Goal: Transaction & Acquisition: Purchase product/service

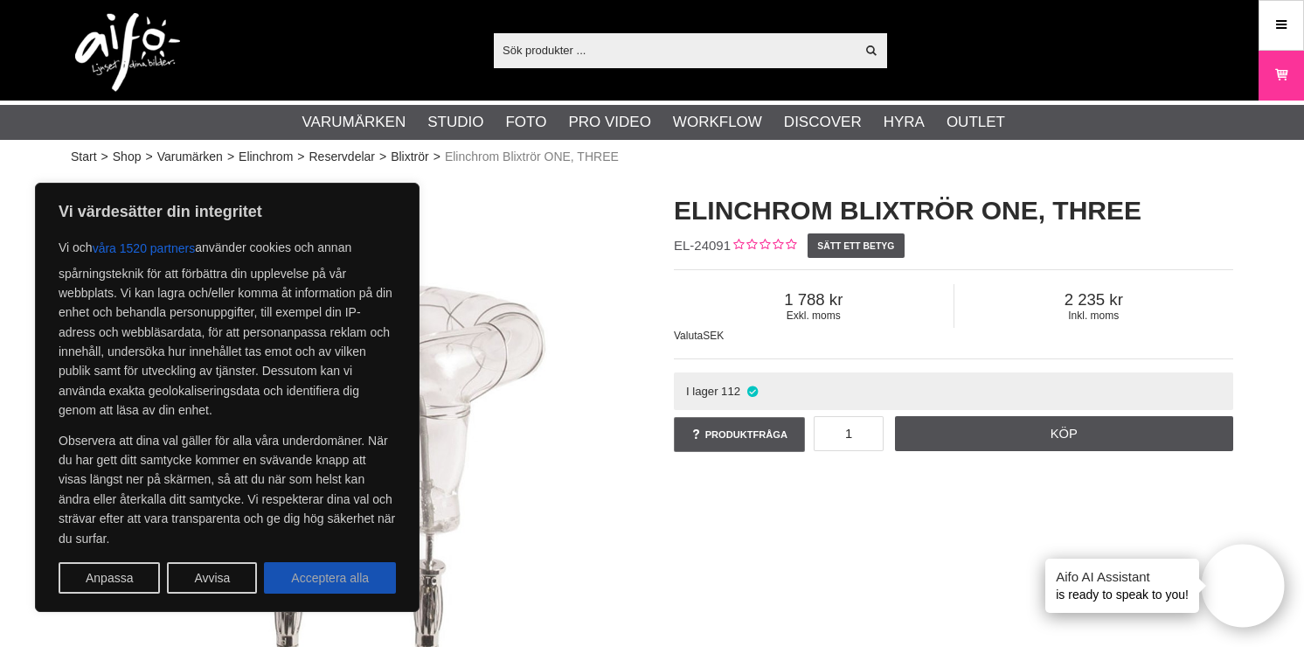
click at [352, 570] on button "Acceptera alla" at bounding box center [330, 577] width 132 height 31
checkbox input "true"
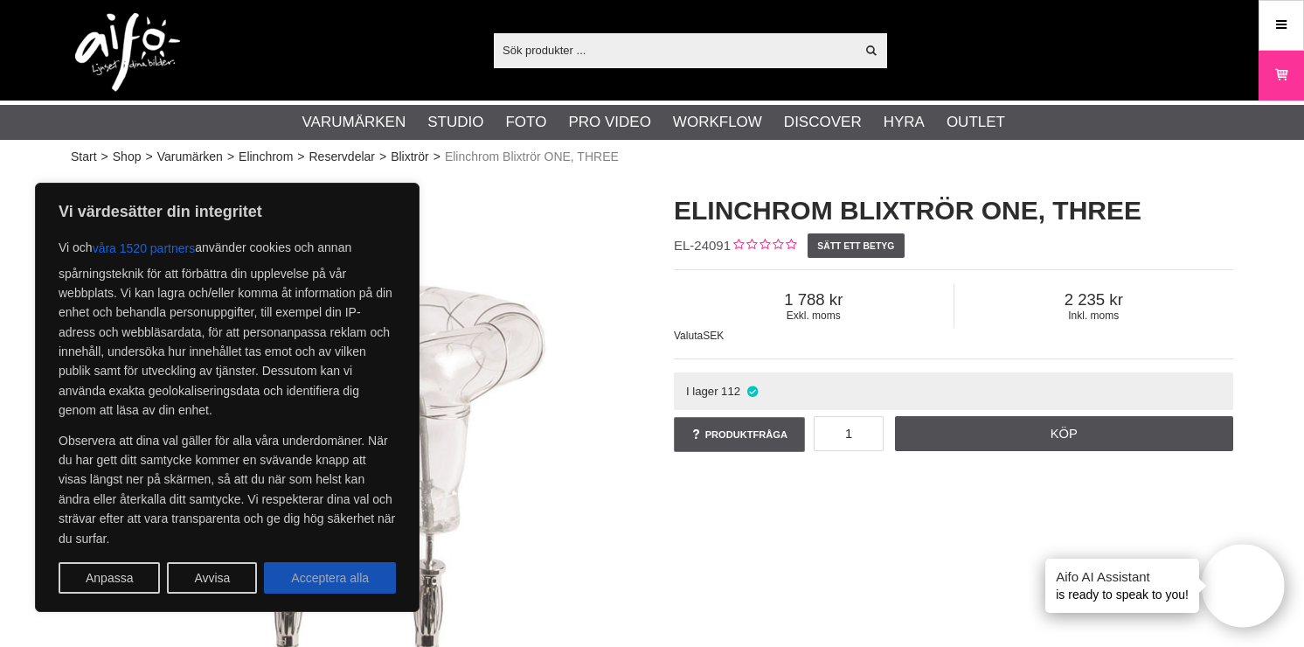
checkbox input "true"
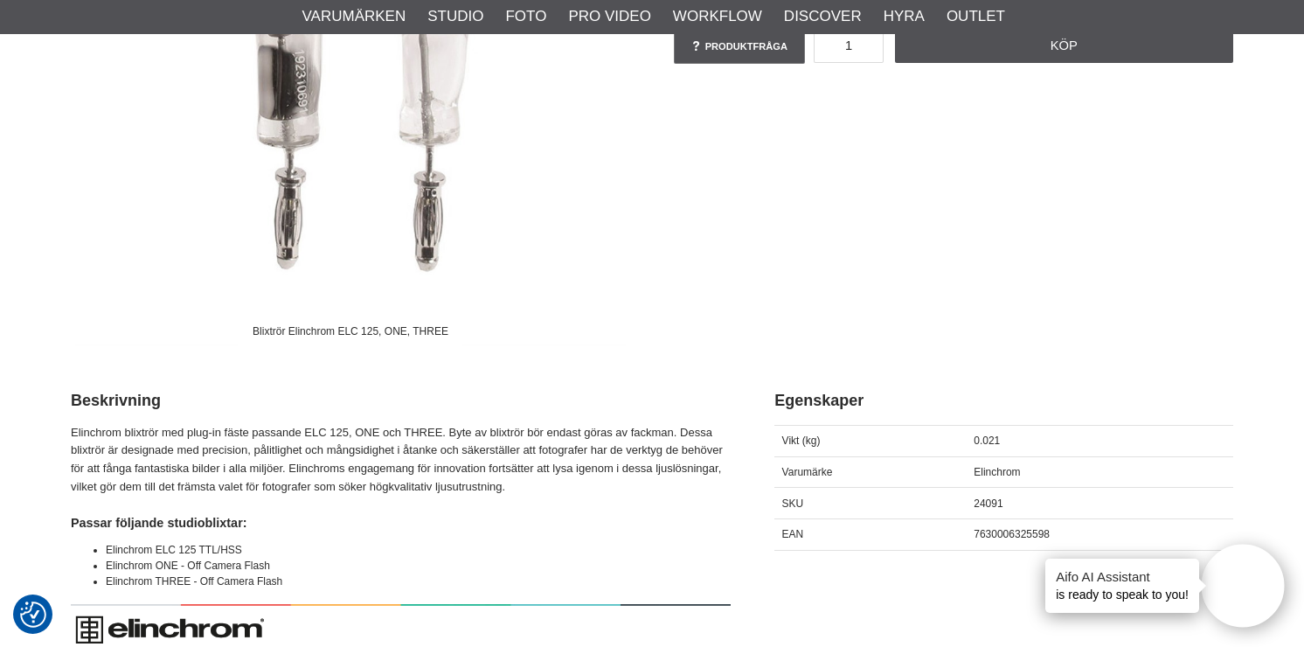
scroll to position [406, 0]
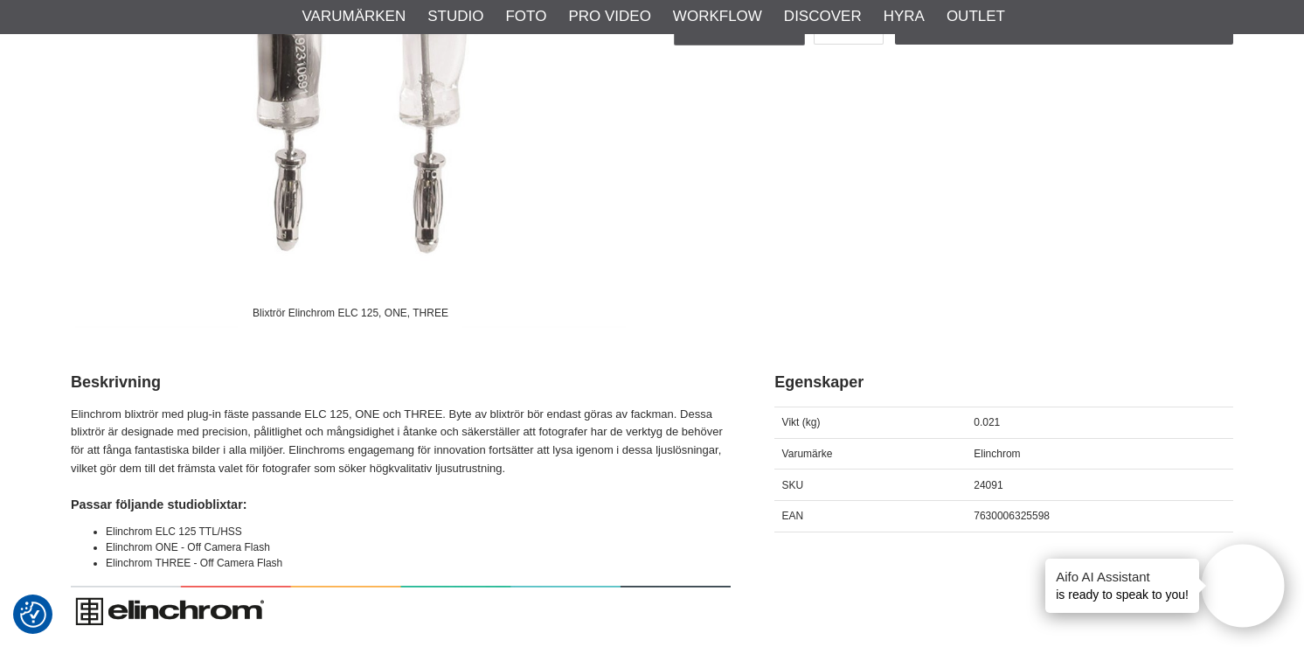
click at [546, 414] on p "Elinchrom blixtrör med plug-in fäste passande ELC 125, ONE och THREE. Byte av b…" at bounding box center [401, 442] width 660 height 73
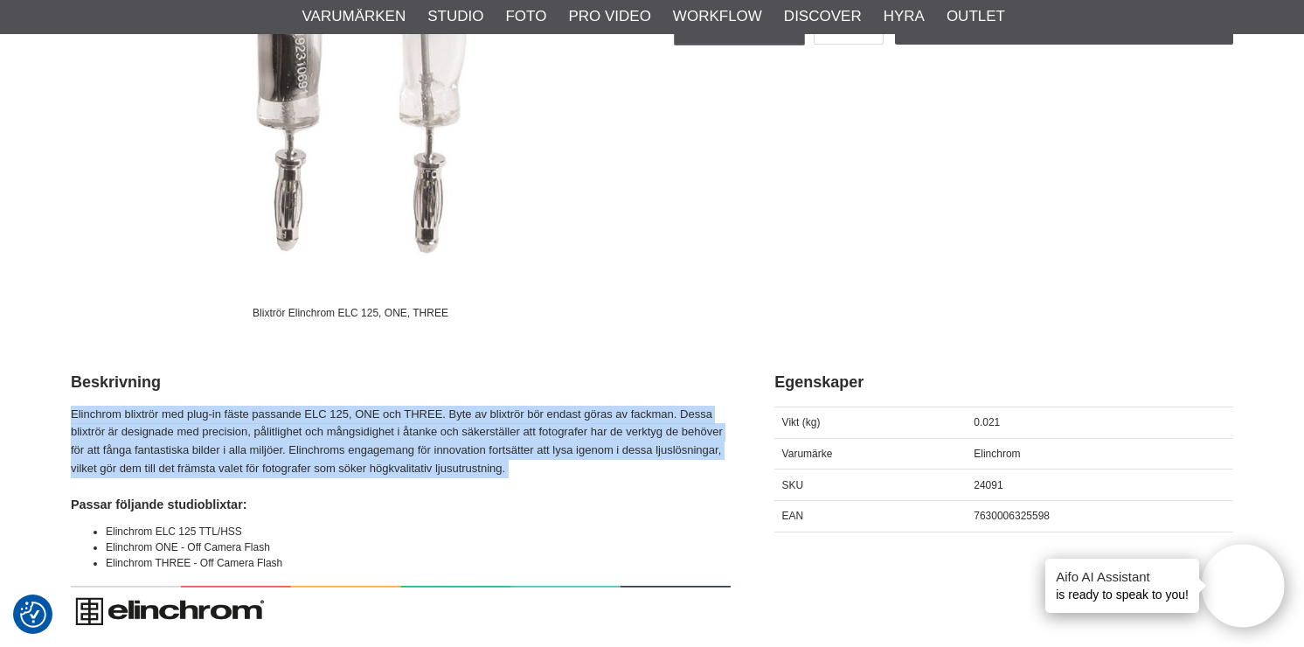
click at [546, 414] on p "Elinchrom blixtrör med plug-in fäste passande ELC 125, ONE och THREE. Byte av b…" at bounding box center [401, 442] width 660 height 73
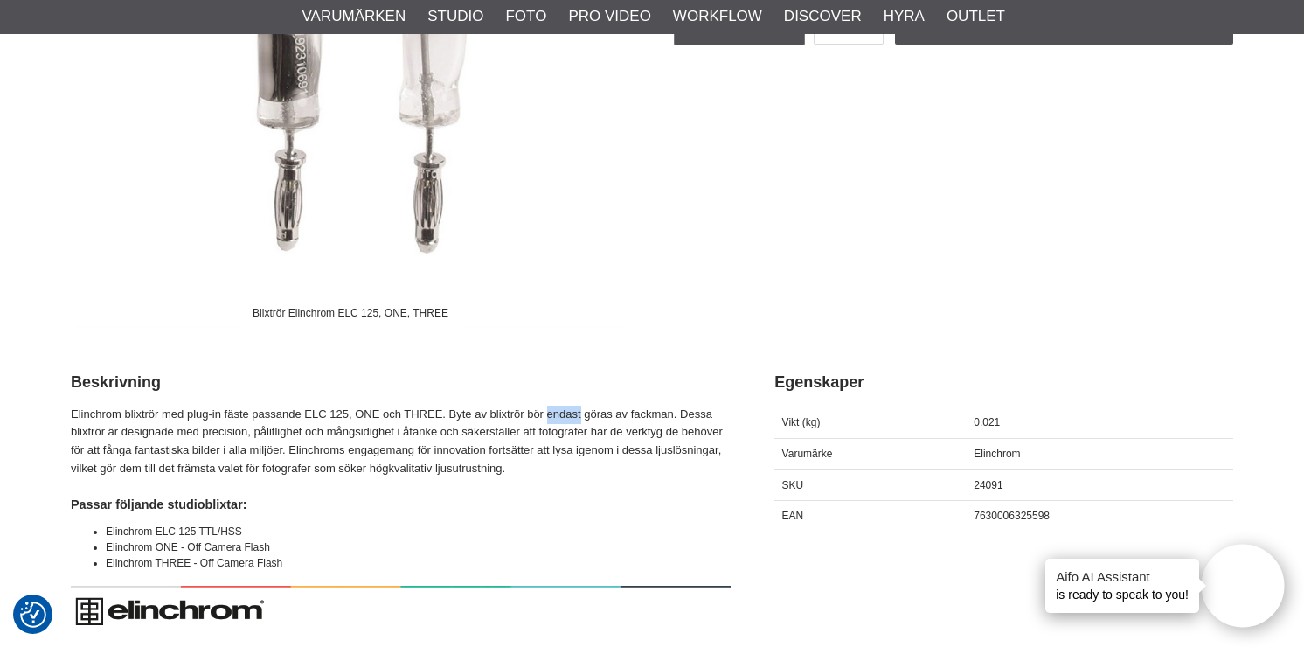
click at [546, 414] on p "Elinchrom blixtrör med plug-in fäste passande ELC 125, ONE och THREE. Byte av b…" at bounding box center [401, 442] width 660 height 73
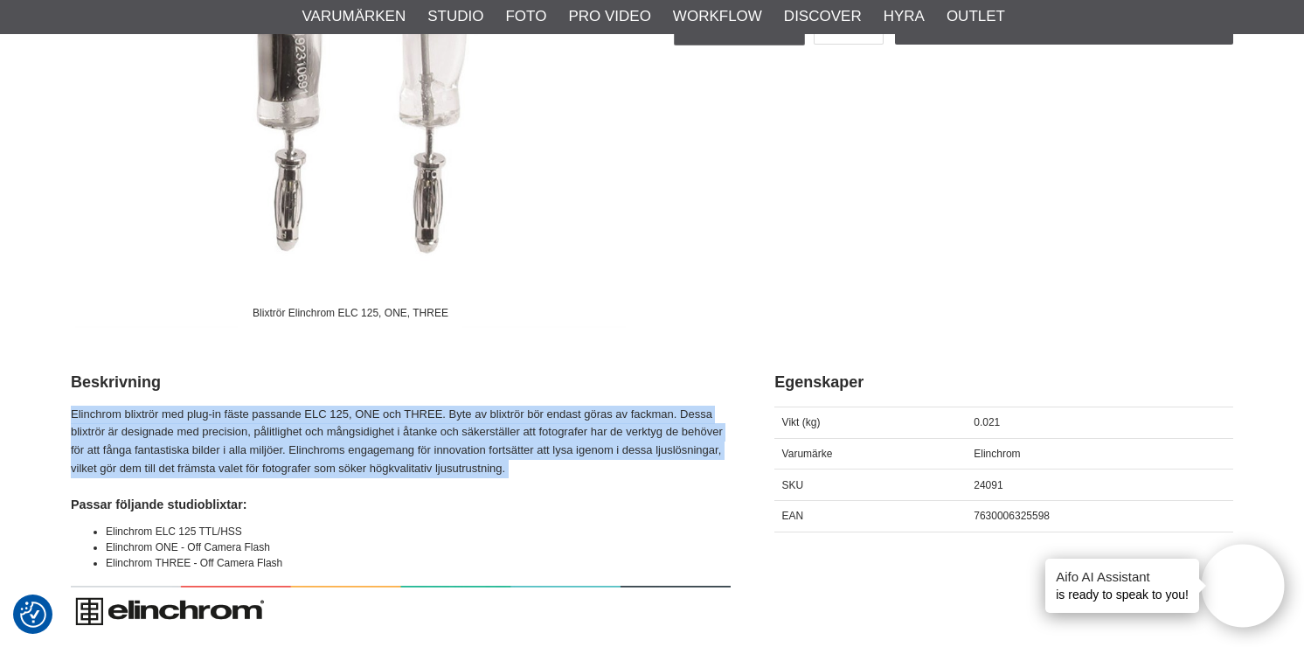
click at [546, 414] on p "Elinchrom blixtrör med plug-in fäste passande ELC 125, ONE och THREE. Byte av b…" at bounding box center [401, 442] width 660 height 73
click at [270, 435] on p "Elinchrom blixtrör med plug-in fäste passande ELC 125, ONE och THREE. Byte av b…" at bounding box center [401, 442] width 660 height 73
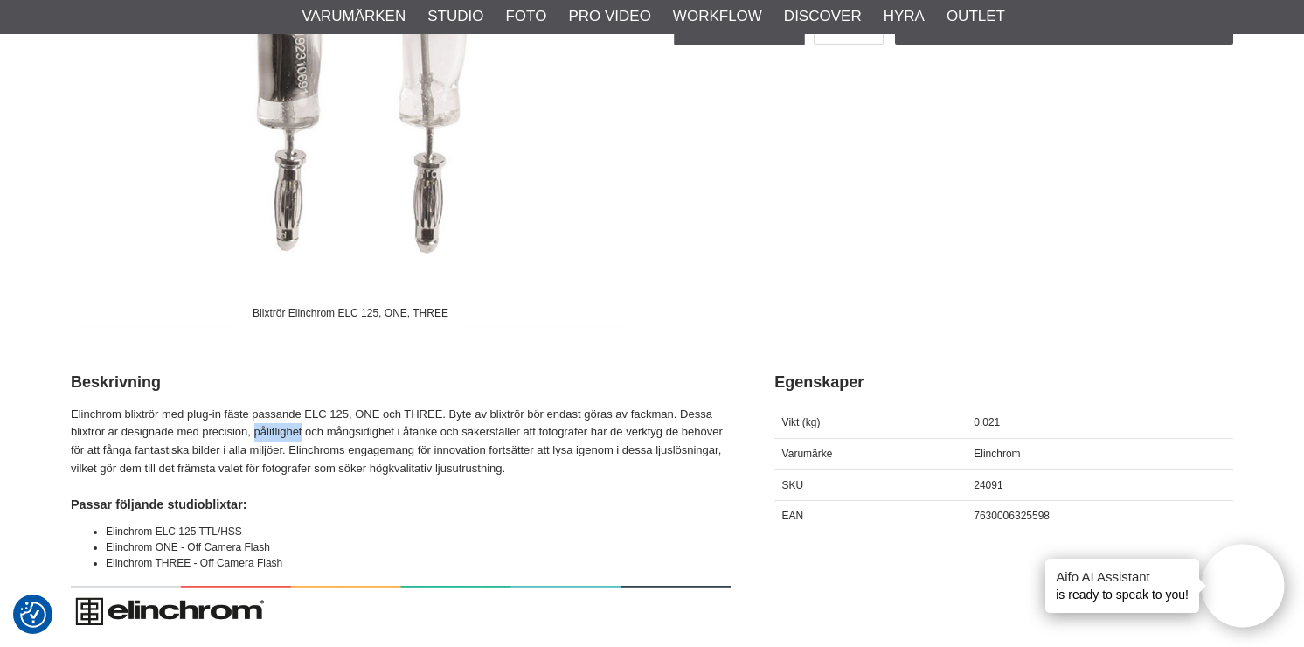
click at [270, 435] on p "Elinchrom blixtrör med plug-in fäste passande ELC 125, ONE och THREE. Byte av b…" at bounding box center [401, 442] width 660 height 73
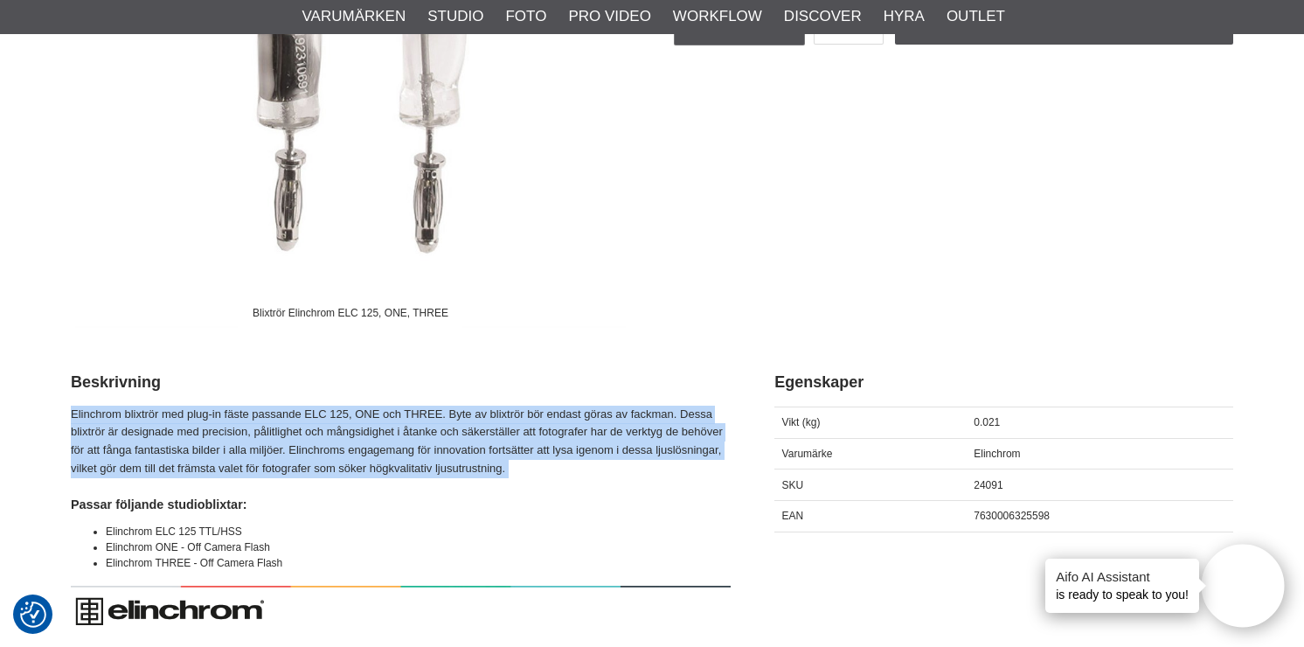
click at [270, 435] on p "Elinchrom blixtrör med plug-in fäste passande ELC 125, ONE och THREE. Byte av b…" at bounding box center [401, 442] width 660 height 73
click at [322, 439] on p "Elinchrom blixtrör med plug-in fäste passande ELC 125, ONE och THREE. Byte av b…" at bounding box center [401, 442] width 660 height 73
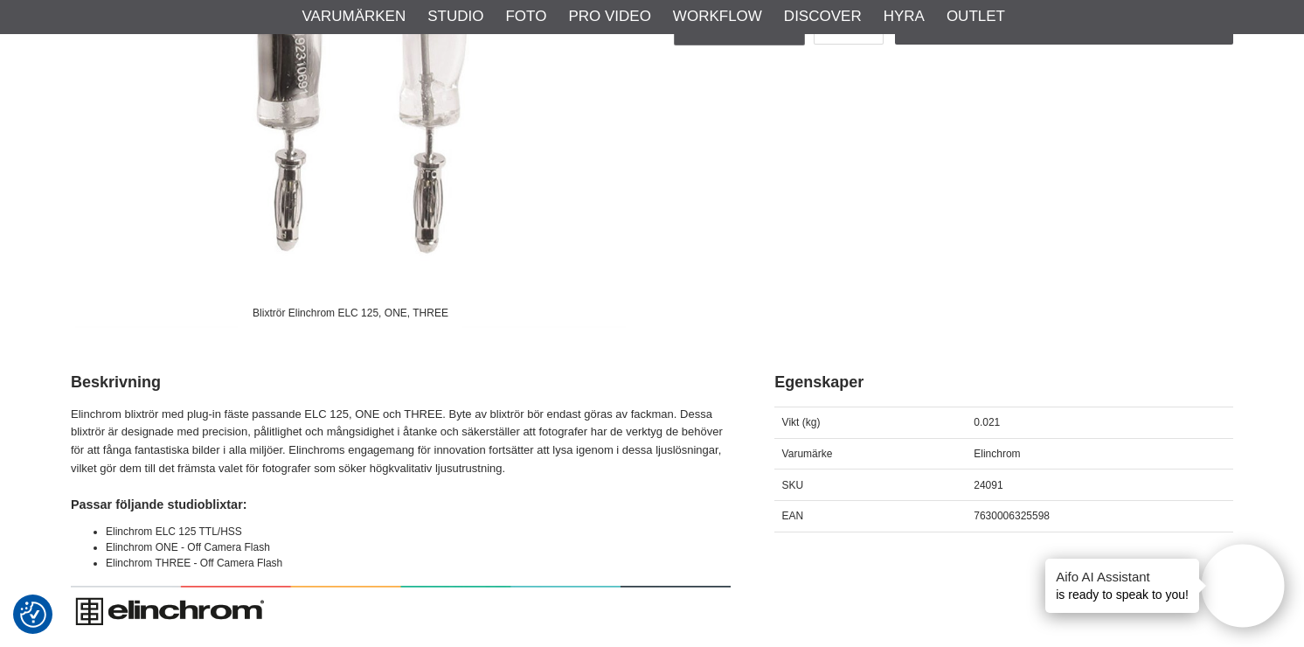
click at [335, 437] on p "Elinchrom blixtrör med plug-in fäste passande ELC 125, ONE och THREE. Byte av b…" at bounding box center [401, 442] width 660 height 73
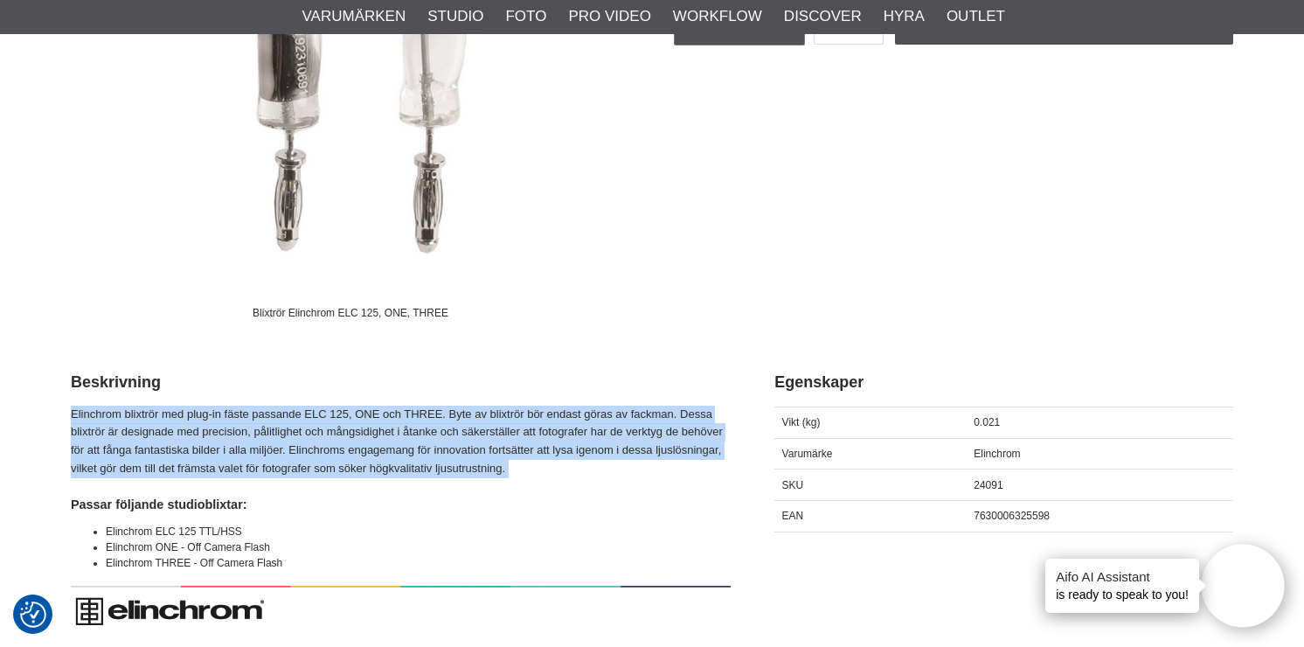
click at [335, 437] on p "Elinchrom blixtrör med plug-in fäste passande ELC 125, ONE och THREE. Byte av b…" at bounding box center [401, 442] width 660 height 73
click at [237, 427] on p "Elinchrom blixtrör med plug-in fäste passande ELC 125, ONE och THREE. Byte av b…" at bounding box center [401, 442] width 660 height 73
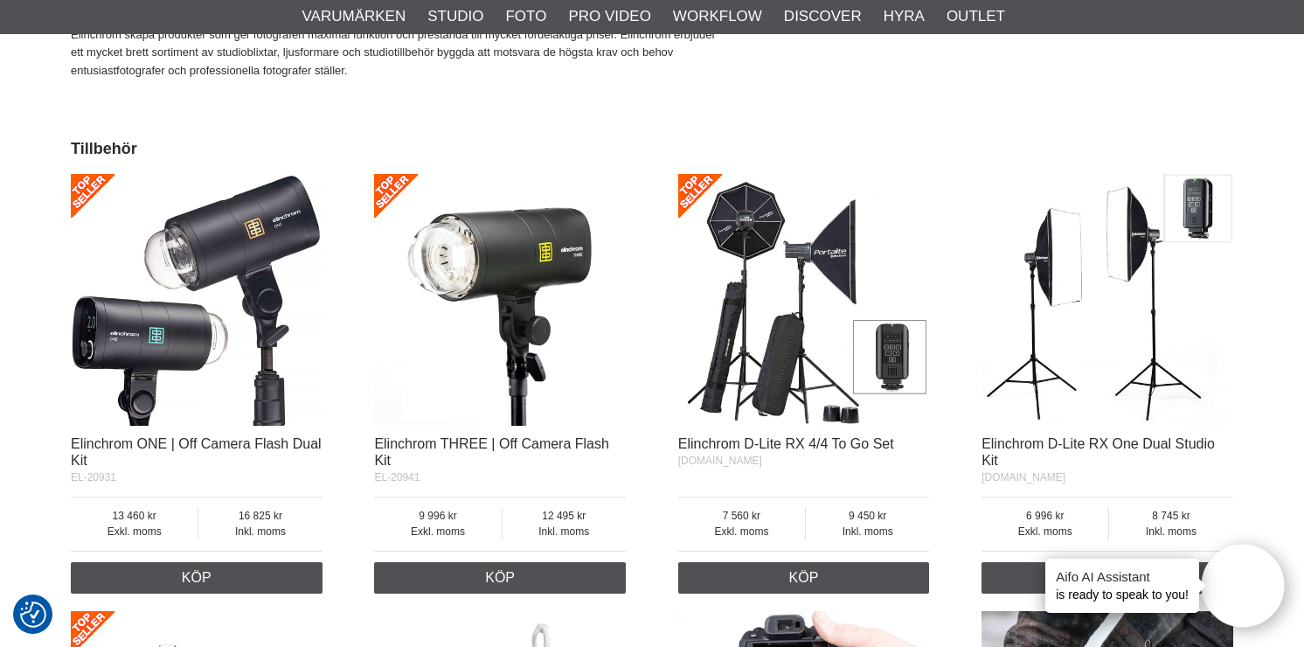
scroll to position [1073, 0]
